Goal: Information Seeking & Learning: Learn about a topic

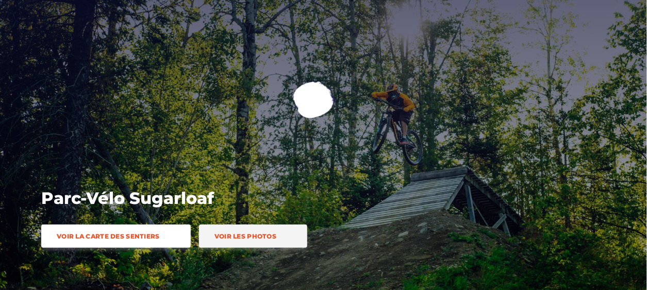
click at [116, 233] on span "Voir la carte des sentiers" at bounding box center [108, 237] width 103 height 8
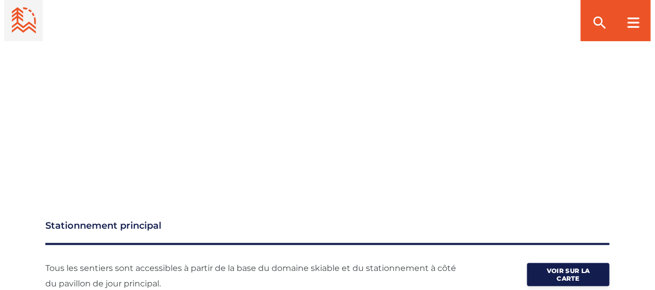
scroll to position [1281, 0]
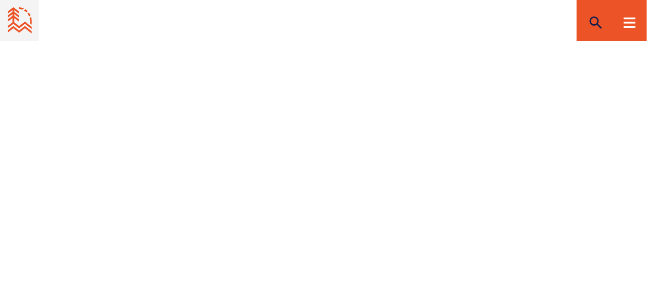
click at [596, 20] on icon "search" at bounding box center [596, 22] width 16 height 16
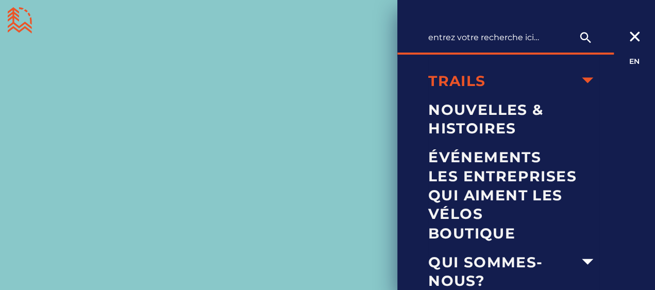
click at [582, 78] on icon "arrow dropdown" at bounding box center [587, 80] width 11 height 6
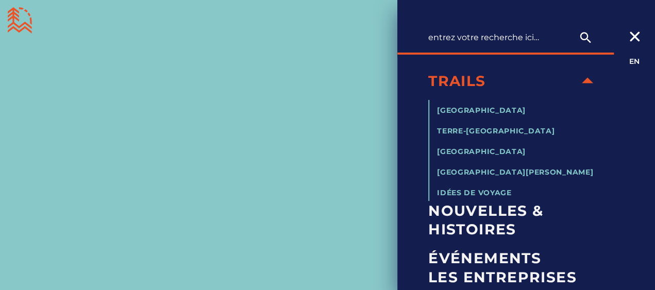
click at [579, 77] on icon "arrow dropdown" at bounding box center [587, 80] width 23 height 23
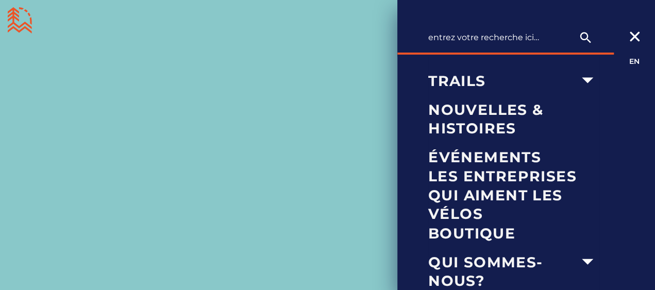
click at [319, 86] on div at bounding box center [327, 145] width 655 height 290
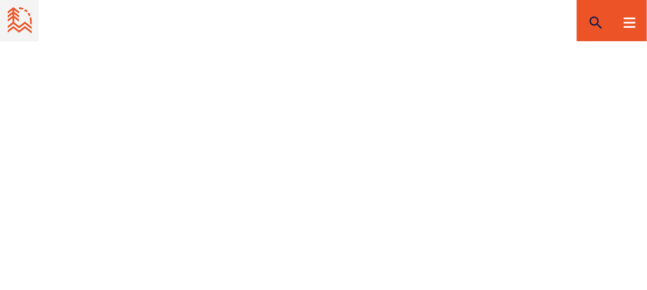
click at [599, 18] on icon "search" at bounding box center [596, 22] width 16 height 16
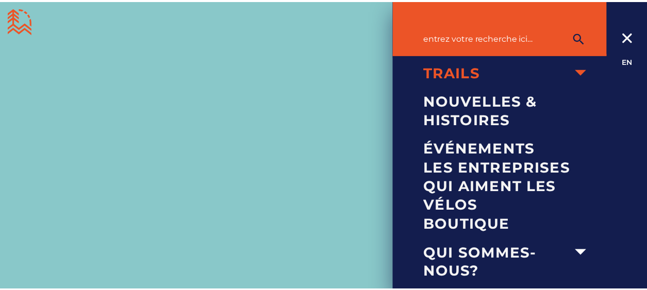
scroll to position [11, 0]
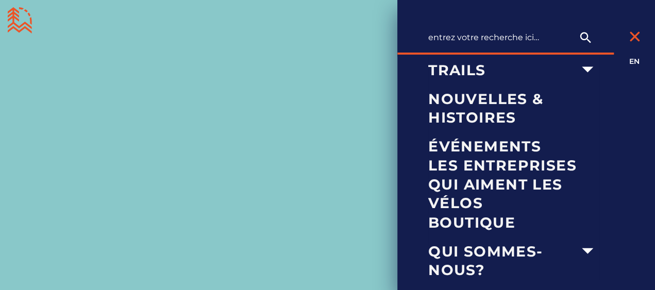
click at [635, 34] on icon at bounding box center [635, 36] width 12 height 10
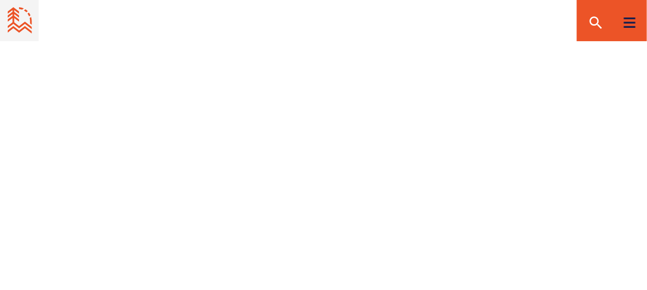
click at [629, 22] on rect at bounding box center [629, 23] width 11 height 2
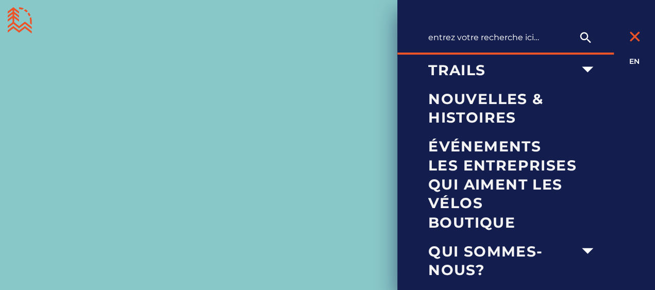
click at [638, 35] on icon at bounding box center [635, 36] width 12 height 10
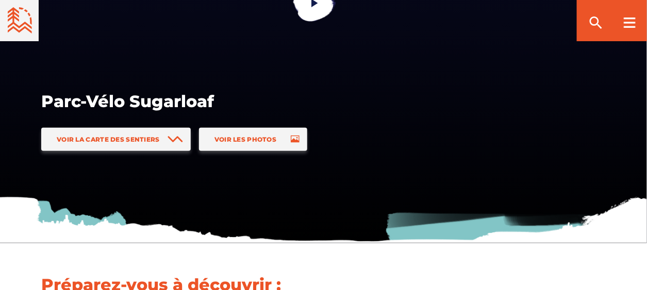
scroll to position [103, 0]
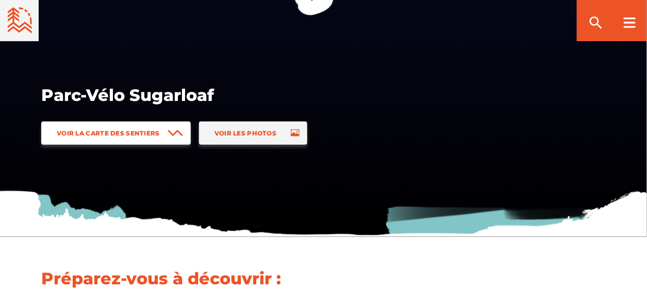
click at [154, 134] on span "Voir la carte des sentiers" at bounding box center [108, 133] width 103 height 8
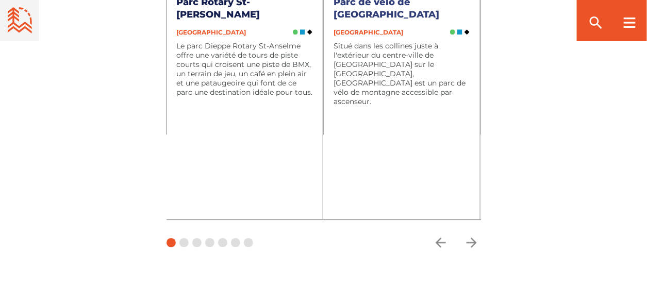
scroll to position [3197, 0]
click at [471, 244] on icon "arrow forward" at bounding box center [471, 242] width 15 height 15
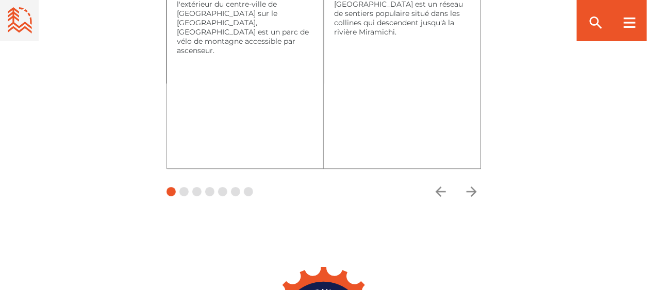
scroll to position [3248, 0]
click at [475, 191] on icon "arrow forward" at bounding box center [471, 191] width 10 height 10
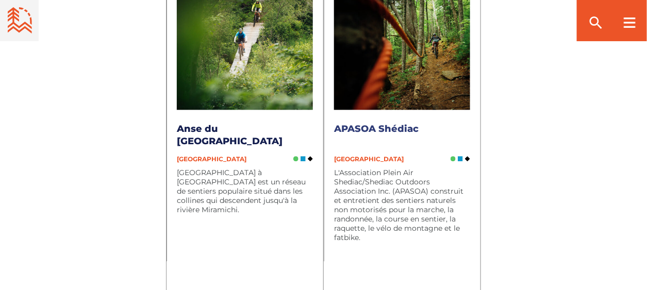
scroll to position [3197, 0]
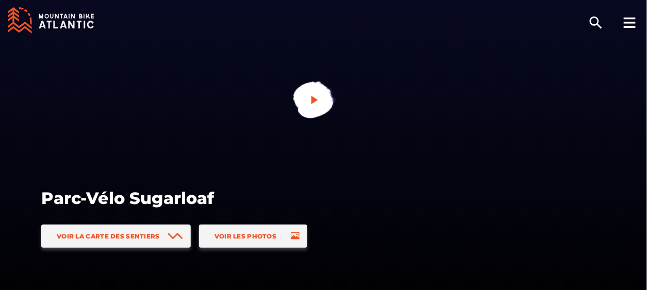
click at [312, 100] on icon "play" at bounding box center [314, 100] width 7 height 8
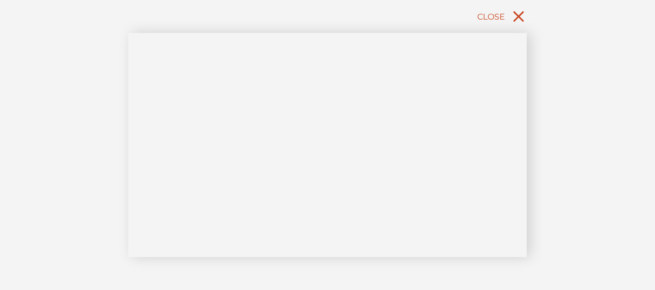
click at [517, 16] on icon "close" at bounding box center [518, 16] width 11 height 11
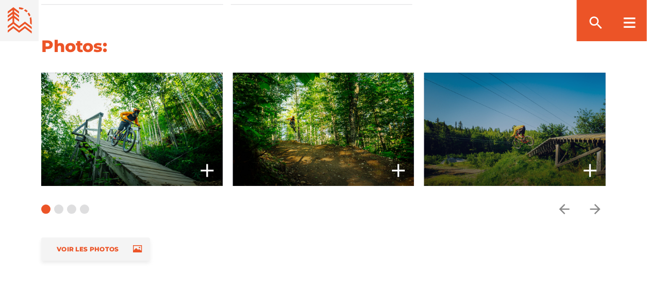
scroll to position [928, 0]
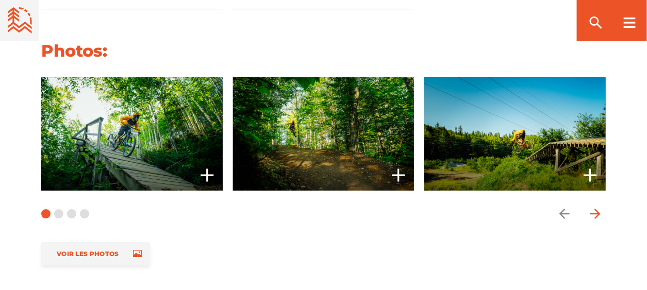
click at [597, 212] on icon "arrow forward" at bounding box center [595, 214] width 10 height 10
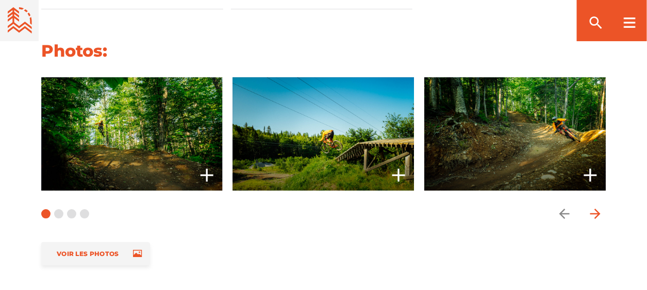
click at [597, 212] on icon "arrow forward" at bounding box center [595, 214] width 10 height 10
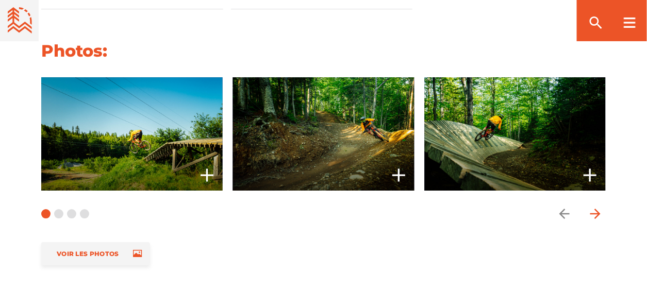
click at [597, 212] on icon "arrow forward" at bounding box center [595, 214] width 10 height 10
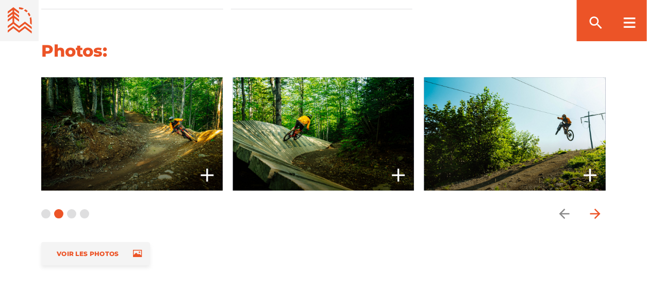
click at [597, 212] on icon "arrow forward" at bounding box center [595, 214] width 10 height 10
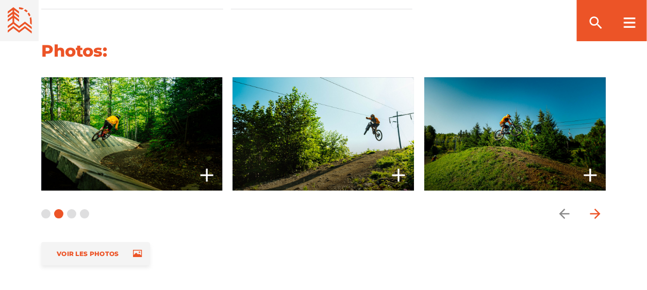
click at [597, 212] on icon "arrow forward" at bounding box center [595, 214] width 10 height 10
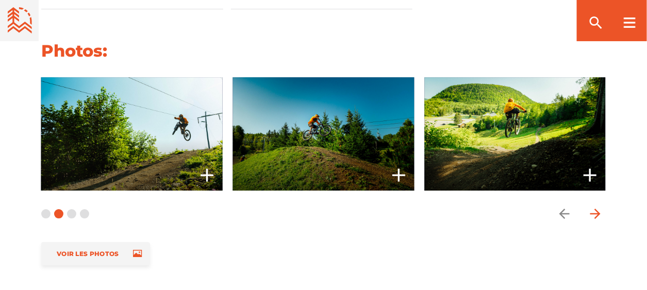
click at [597, 212] on icon "arrow forward" at bounding box center [595, 214] width 10 height 10
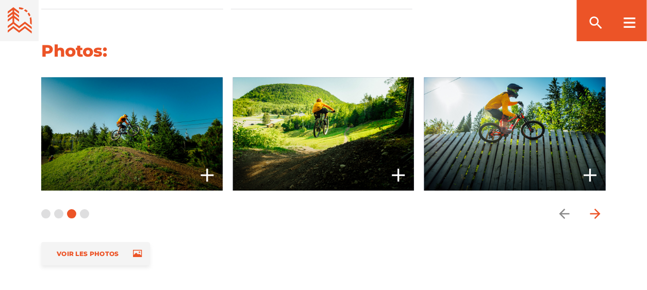
click at [597, 212] on icon "arrow forward" at bounding box center [595, 214] width 10 height 10
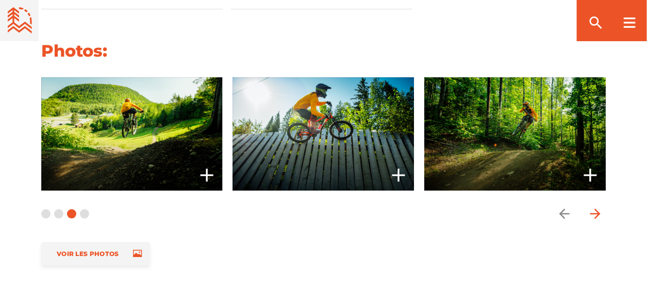
click at [597, 212] on icon "arrow forward" at bounding box center [595, 214] width 10 height 10
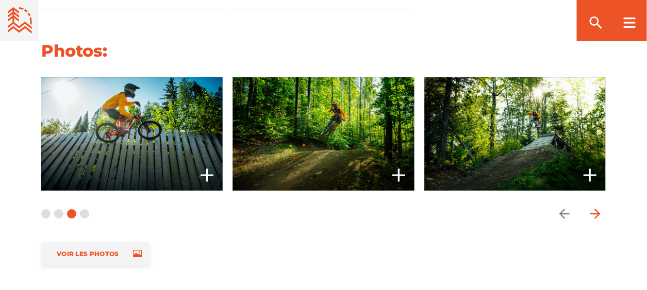
click at [597, 212] on icon "arrow forward" at bounding box center [595, 214] width 10 height 10
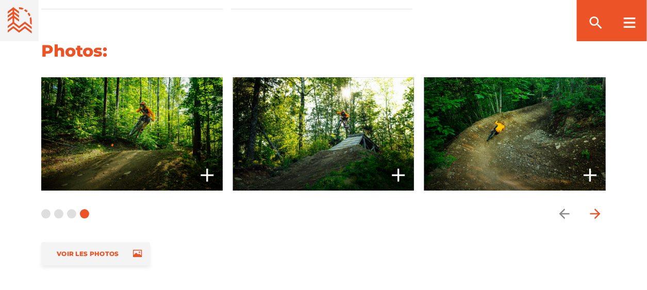
click at [597, 212] on icon "arrow forward" at bounding box center [595, 214] width 10 height 10
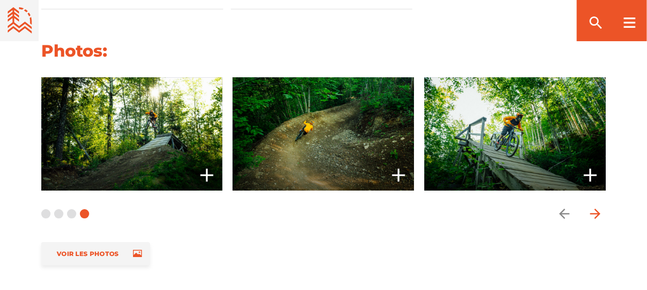
click at [597, 212] on icon "arrow forward" at bounding box center [595, 214] width 10 height 10
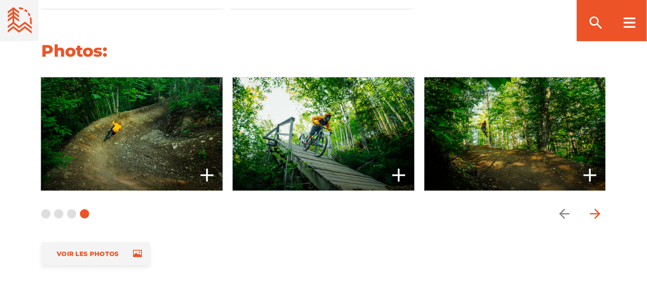
click at [597, 212] on icon "arrow forward" at bounding box center [595, 214] width 10 height 10
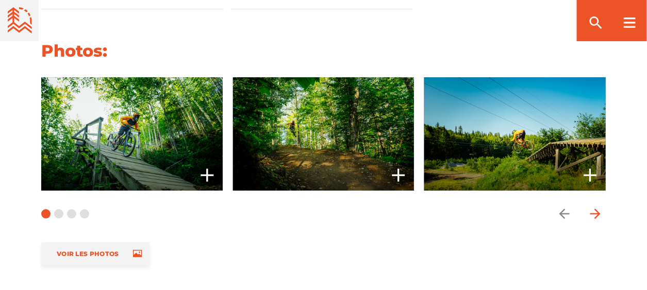
click at [597, 212] on icon "arrow forward" at bounding box center [595, 214] width 10 height 10
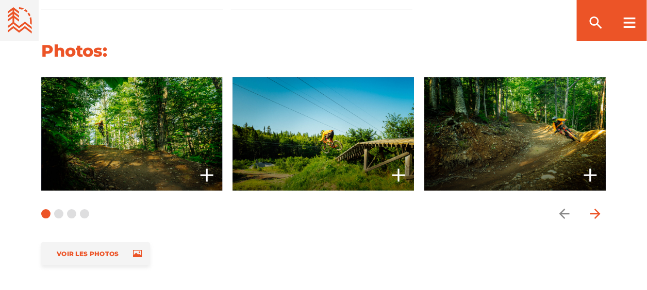
click at [597, 212] on icon "arrow forward" at bounding box center [595, 214] width 10 height 10
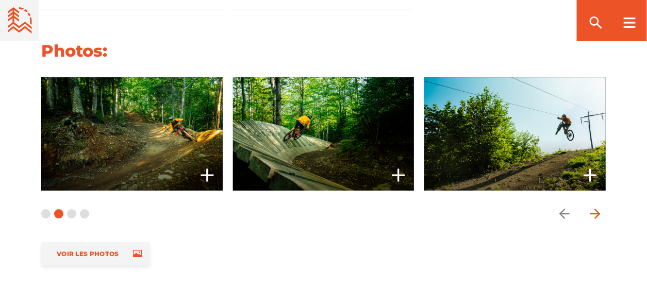
click at [597, 212] on icon "arrow forward" at bounding box center [595, 214] width 10 height 10
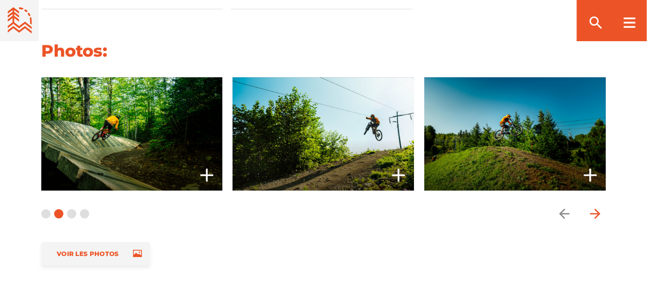
click at [597, 212] on icon "arrow forward" at bounding box center [595, 214] width 10 height 10
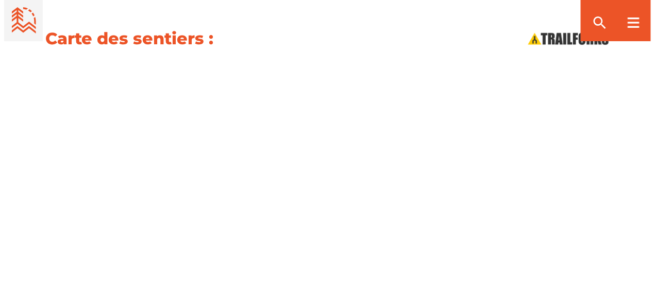
scroll to position [1237, 0]
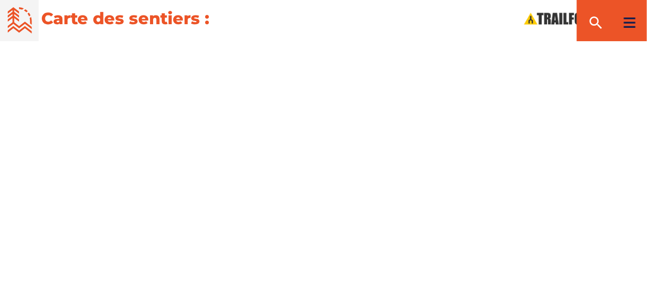
click at [632, 23] on icon at bounding box center [630, 23] width 12 height 10
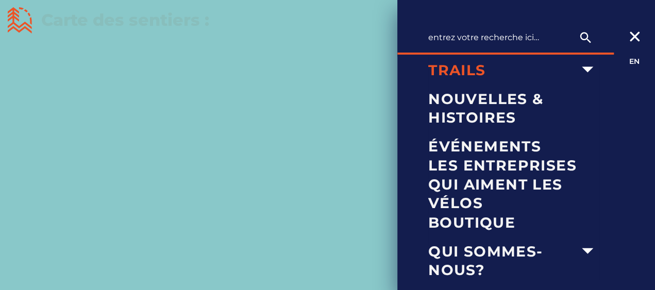
click at [460, 67] on span "Trails" at bounding box center [501, 70] width 147 height 19
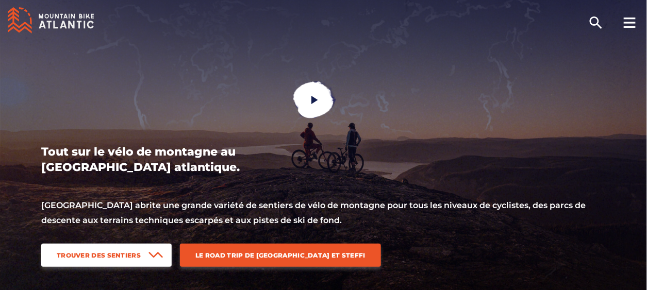
click at [119, 253] on span "Trouver des sentiers" at bounding box center [99, 256] width 84 height 8
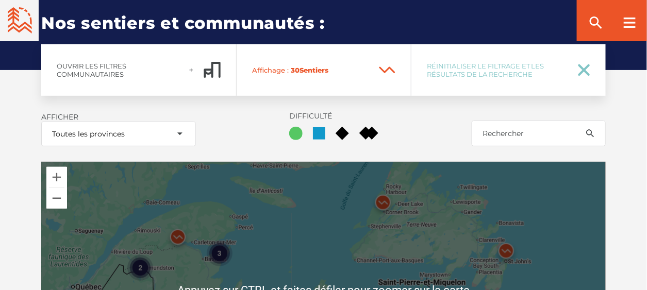
scroll to position [1207, 0]
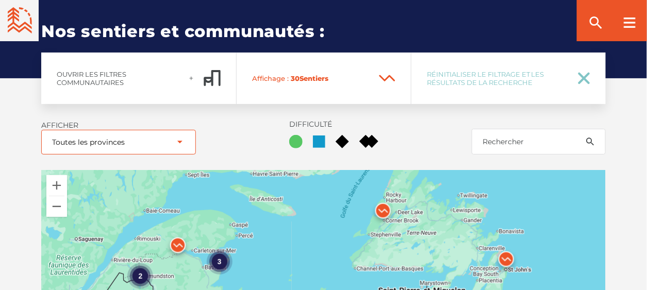
click at [176, 141] on select "Toutes les provinces Nouveau-Brunswick Terre-Neuve-et-Labrador Nouvelle-Écosse …" at bounding box center [118, 142] width 155 height 25
select select "29"
click at [41, 130] on select "Toutes les provinces Nouveau-Brunswick Terre-Neuve-et-Labrador Nouvelle-Écosse …" at bounding box center [118, 142] width 155 height 25
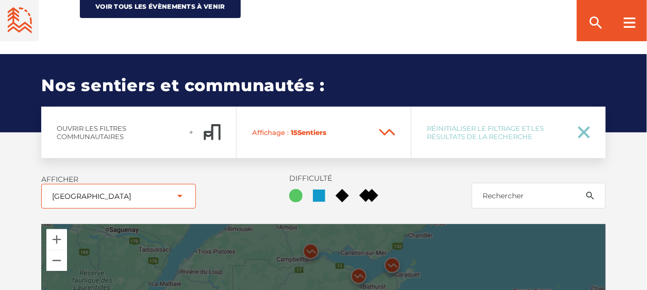
scroll to position [1104, 0]
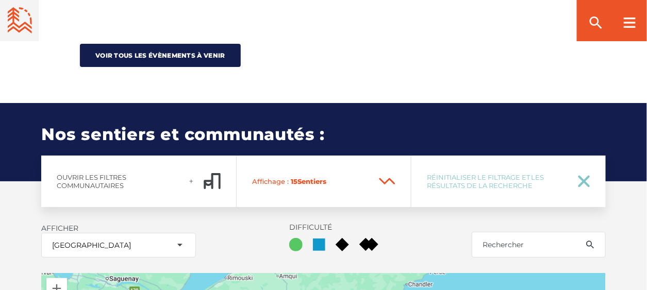
click at [385, 180] on icon at bounding box center [387, 181] width 16 height 7
click at [205, 181] on icon at bounding box center [208, 184] width 7 height 7
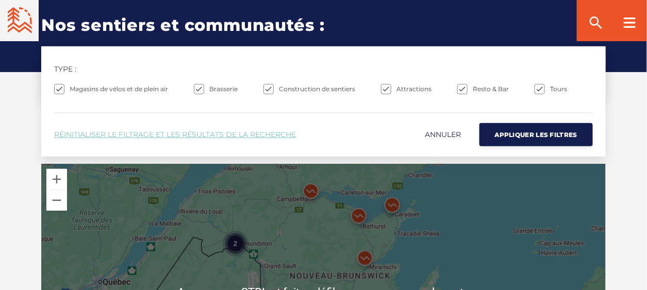
scroll to position [1207, 0]
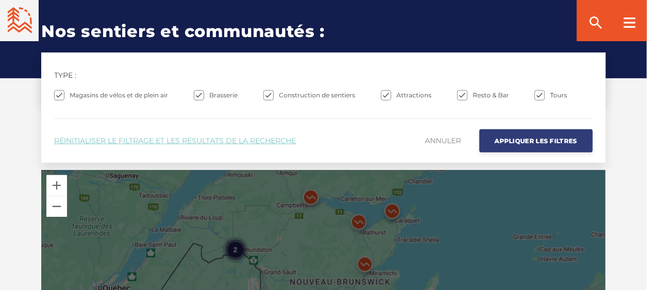
click at [522, 139] on span "Appliquer les filtres" at bounding box center [536, 141] width 82 height 8
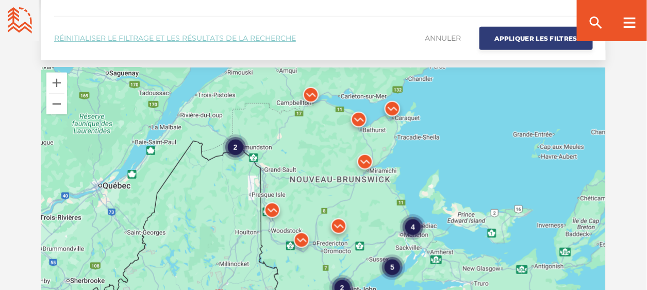
scroll to position [1259, 0]
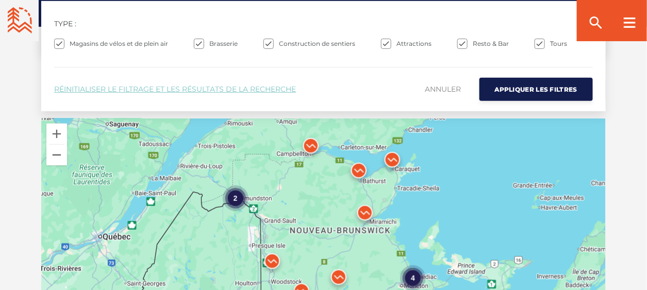
click at [359, 168] on img at bounding box center [358, 173] width 31 height 31
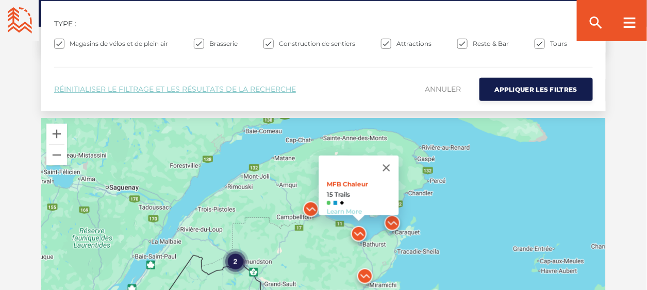
click at [337, 208] on link "Learn More" at bounding box center [343, 212] width 35 height 8
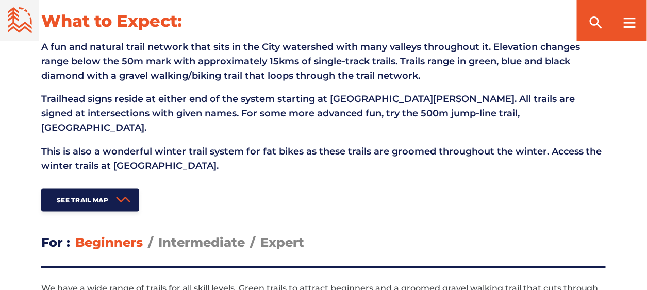
scroll to position [412, 0]
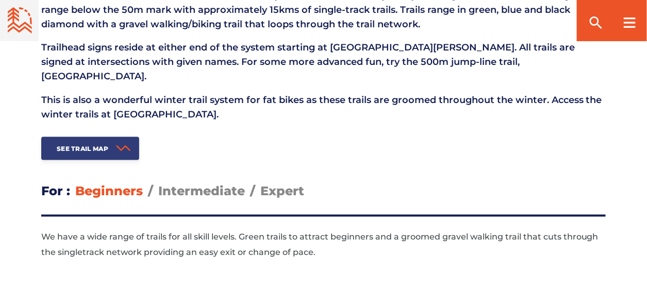
click at [97, 145] on span "See Trail Map" at bounding box center [83, 149] width 52 height 8
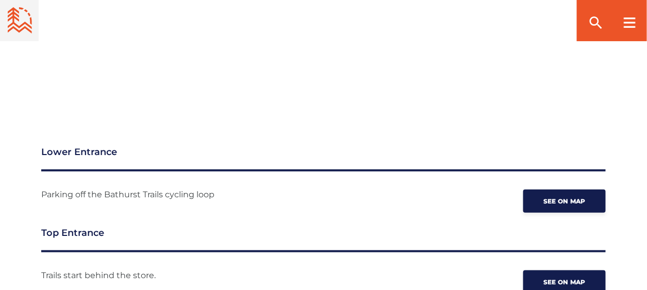
scroll to position [1208, 0]
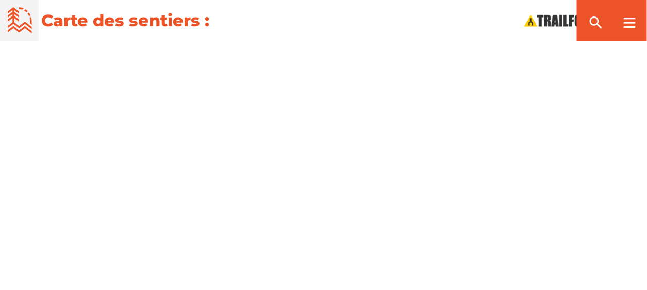
scroll to position [1171, 0]
